Goal: Task Accomplishment & Management: Complete application form

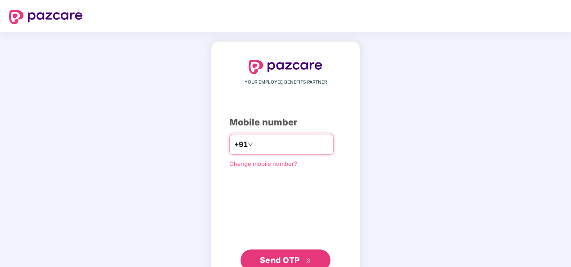
click at [298, 144] on input "number" at bounding box center [292, 144] width 74 height 14
type input "**********"
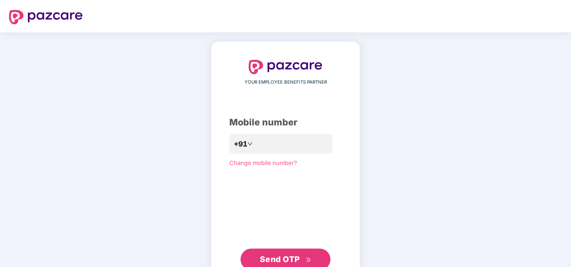
drag, startPoint x: 233, startPoint y: 219, endPoint x: 276, endPoint y: 259, distance: 58.2
click at [276, 259] on div "**********" at bounding box center [285, 165] width 112 height 210
click at [276, 259] on span "Send OTP" at bounding box center [280, 259] width 40 height 9
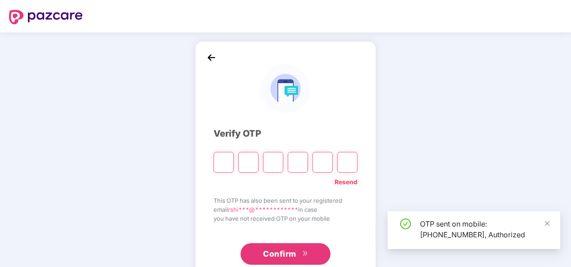
click at [226, 165] on input "Please enter verification code. Digit 1" at bounding box center [224, 162] width 20 height 21
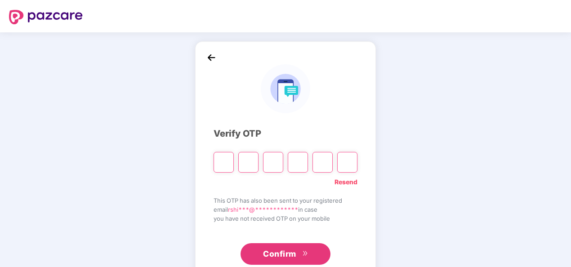
type input "*"
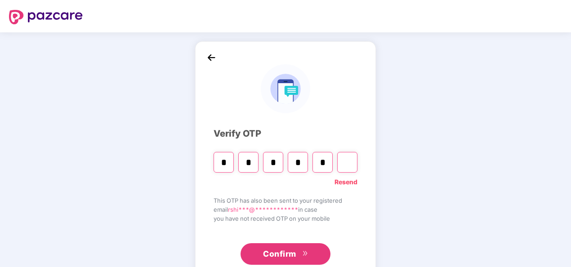
type input "*"
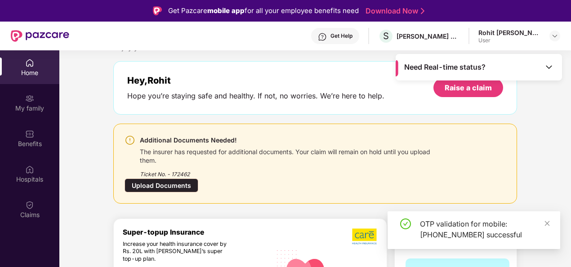
scroll to position [32, 0]
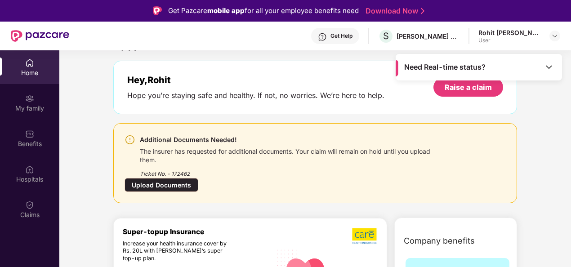
click at [279, 181] on div "Additional Documents Needed! The insurer has requested for additional documents…" at bounding box center [315, 163] width 381 height 58
click at [31, 208] on img at bounding box center [29, 205] width 9 height 9
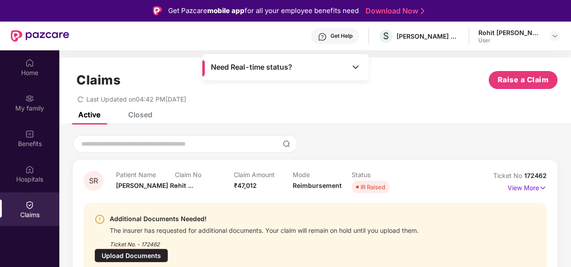
scroll to position [50, 0]
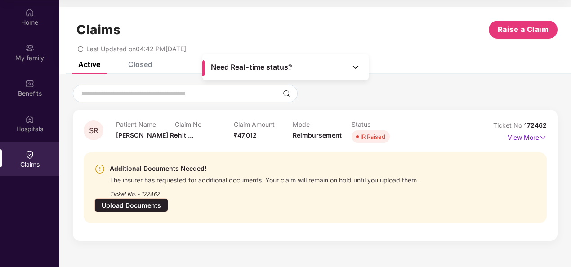
click at [354, 67] on img at bounding box center [355, 67] width 9 height 9
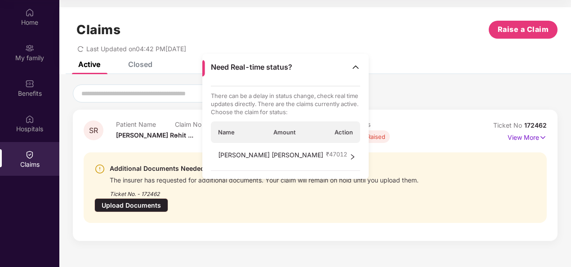
click at [389, 103] on div "SR Patient Name [PERSON_NAME] ... Claim No - Claim Amount ₹47,012 Mode Reimburs…" at bounding box center [315, 163] width 512 height 157
click at [360, 66] on img at bounding box center [355, 67] width 9 height 9
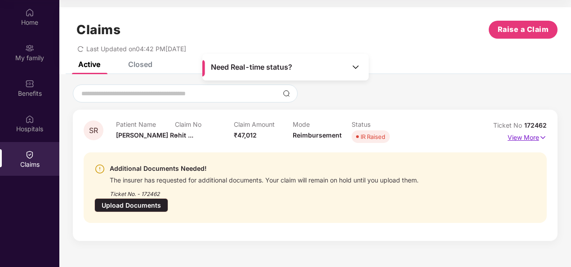
click at [524, 138] on p "View More" at bounding box center [527, 136] width 39 height 12
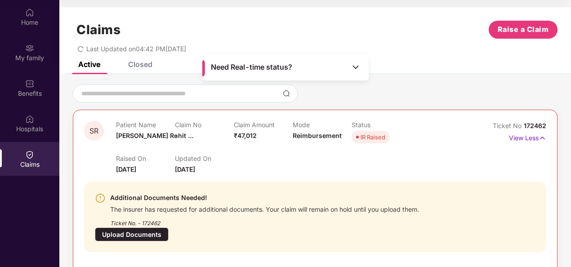
click at [169, 228] on div "Upload Documents" at bounding box center [132, 235] width 74 height 14
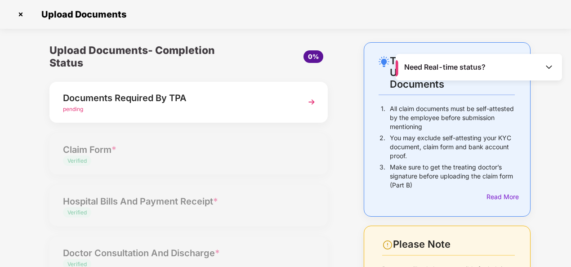
scroll to position [125, 0]
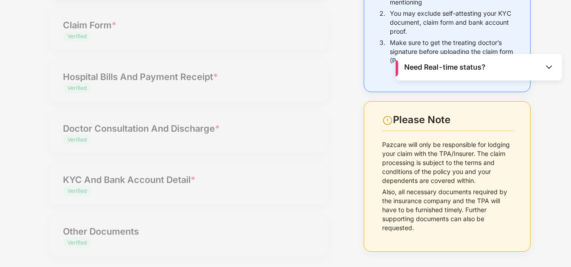
click at [336, 132] on div "Upload Documents- Completion Status 0% Documents Required By TPA pending Claim …" at bounding box center [188, 92] width 296 height 349
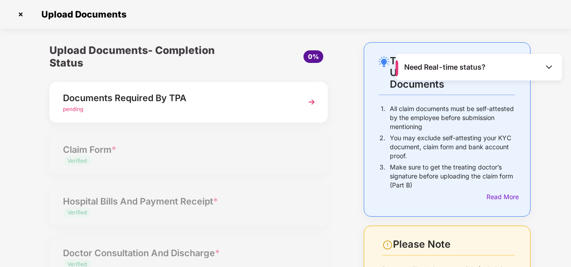
scroll to position [0, 0]
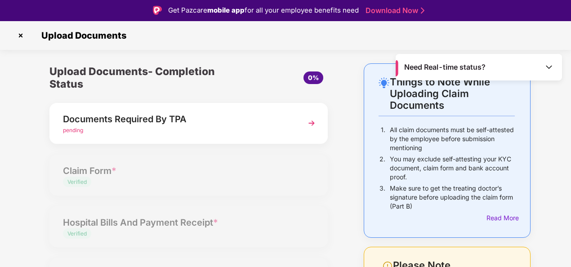
click at [311, 124] on img at bounding box center [312, 123] width 16 height 16
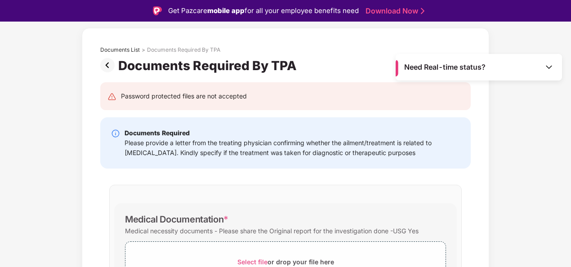
scroll to position [36, 0]
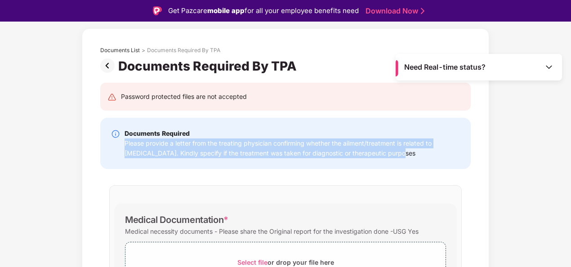
drag, startPoint x: 124, startPoint y: 141, endPoint x: 397, endPoint y: 160, distance: 273.2
click at [397, 160] on div "Documents Required Please provide a letter from the treating physician confirmi…" at bounding box center [285, 143] width 371 height 51
copy div "Please provide a letter from the treating physician confirming whether the ailm…"
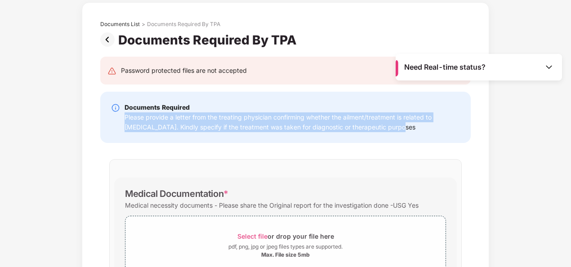
scroll to position [40, 0]
click at [119, 107] on img at bounding box center [115, 107] width 9 height 9
click at [112, 106] on img at bounding box center [115, 107] width 9 height 9
drag, startPoint x: 112, startPoint y: 106, endPoint x: 362, endPoint y: -28, distance: 283.1
click at [362, 0] on html "Get Pazcare mobile app for all your employee benefits need Download Now Need Re…" at bounding box center [285, 111] width 571 height 267
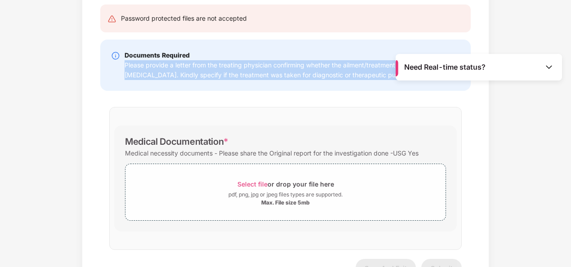
scroll to position [92, 0]
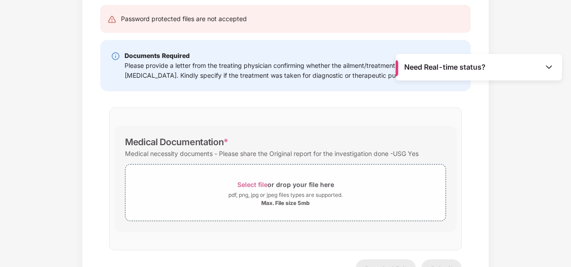
click at [142, 109] on div "Medical Documentation * Medical necessity documents - Please share the Original…" at bounding box center [285, 178] width 353 height 143
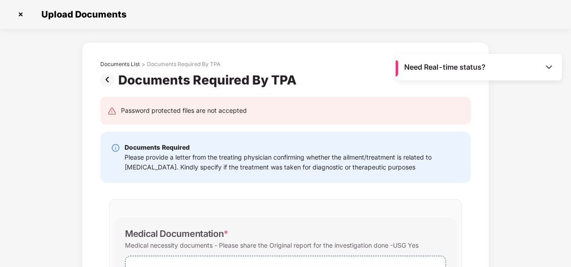
click at [21, 13] on img at bounding box center [20, 14] width 14 height 14
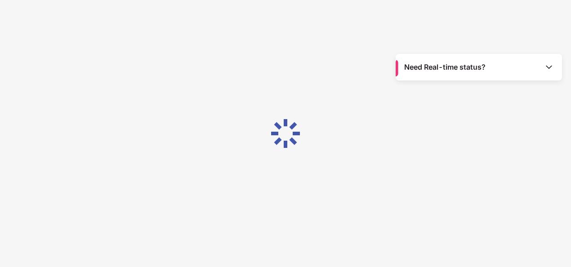
scroll to position [0, 0]
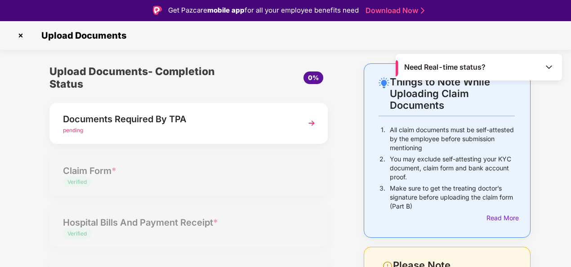
click at [501, 68] on div "Need Real-time status?" at bounding box center [479, 67] width 166 height 27
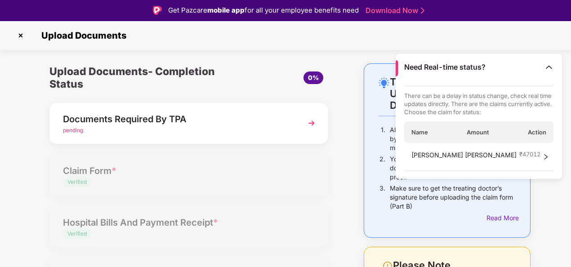
click at [501, 68] on div "Need Real-time status?" at bounding box center [479, 67] width 166 height 27
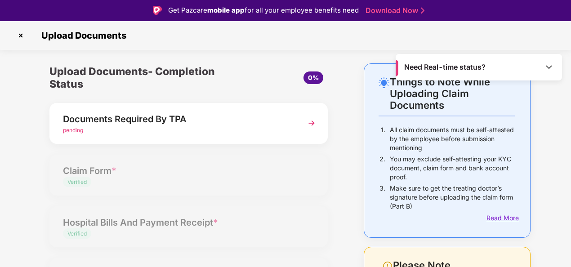
click at [506, 216] on div "Read More" at bounding box center [501, 218] width 28 height 10
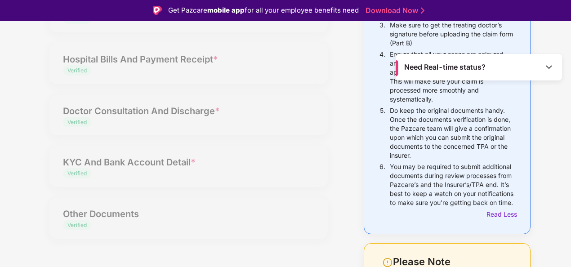
scroll to position [164, 0]
